Goal: Task Accomplishment & Management: Complete application form

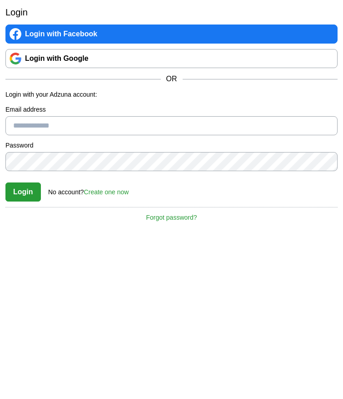
click at [114, 53] on link "Login with Google" at bounding box center [171, 58] width 332 height 19
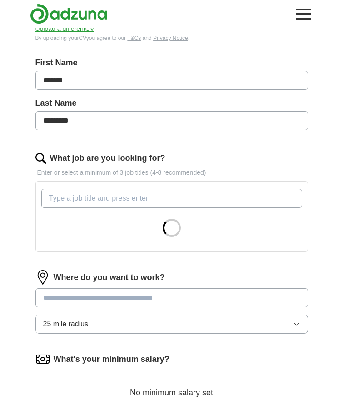
scroll to position [157, 0]
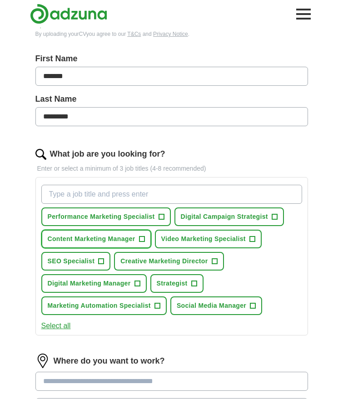
click at [142, 239] on span "+" at bounding box center [141, 238] width 5 height 7
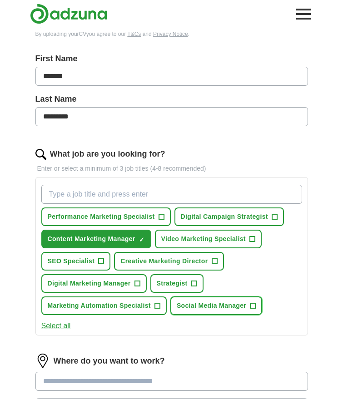
click at [254, 306] on span "+" at bounding box center [252, 305] width 5 height 7
